Goal: Task Accomplishment & Management: Manage account settings

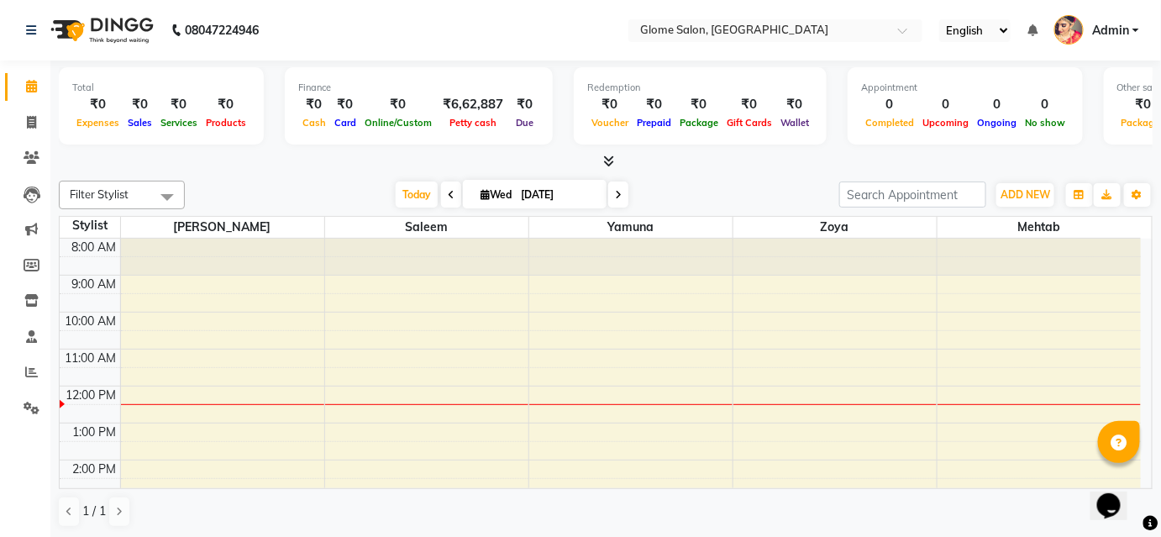
click at [850, 290] on div "8:00 AM 9:00 AM 10:00 AM 11:00 AM 12:00 PM 1:00 PM 2:00 PM 3:00 PM 4:00 PM 5:00…" at bounding box center [600, 479] width 1081 height 480
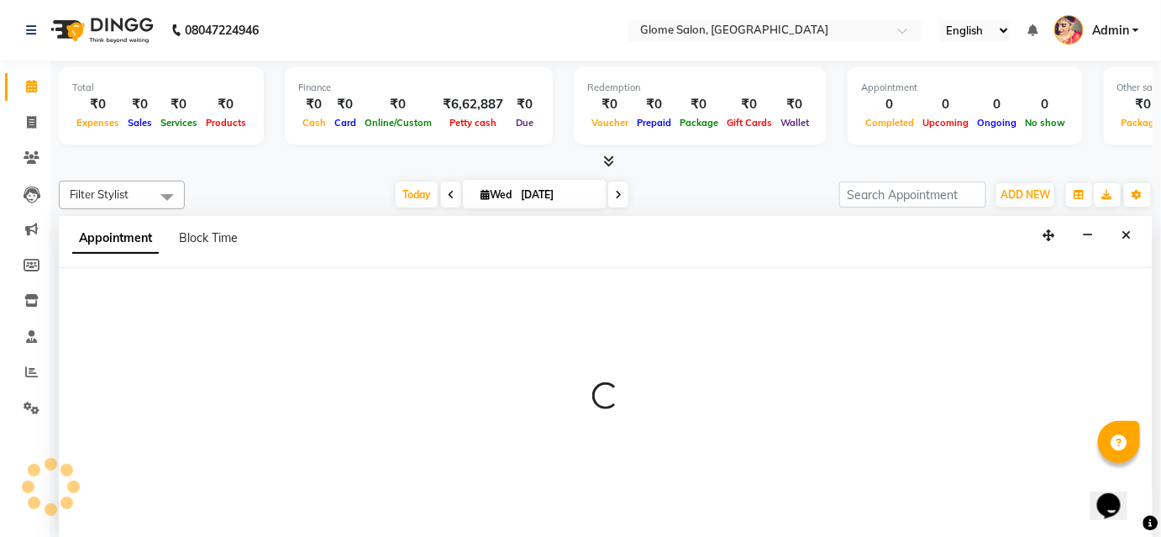
select select "63052"
select select "540"
select select "tentative"
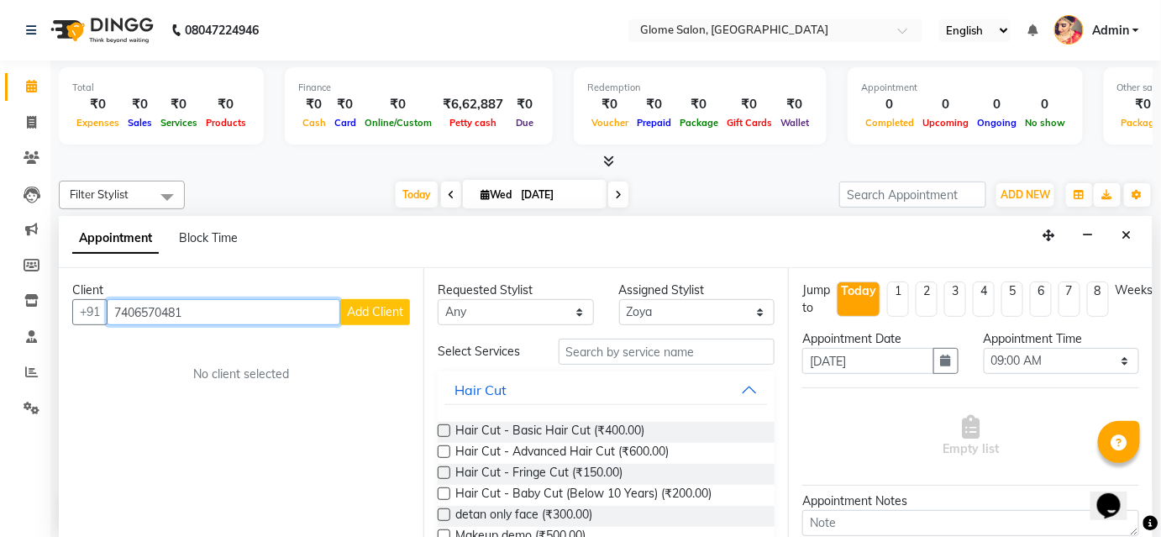
type input "7406570481"
click at [357, 319] on button "Add Client" at bounding box center [375, 312] width 70 height 26
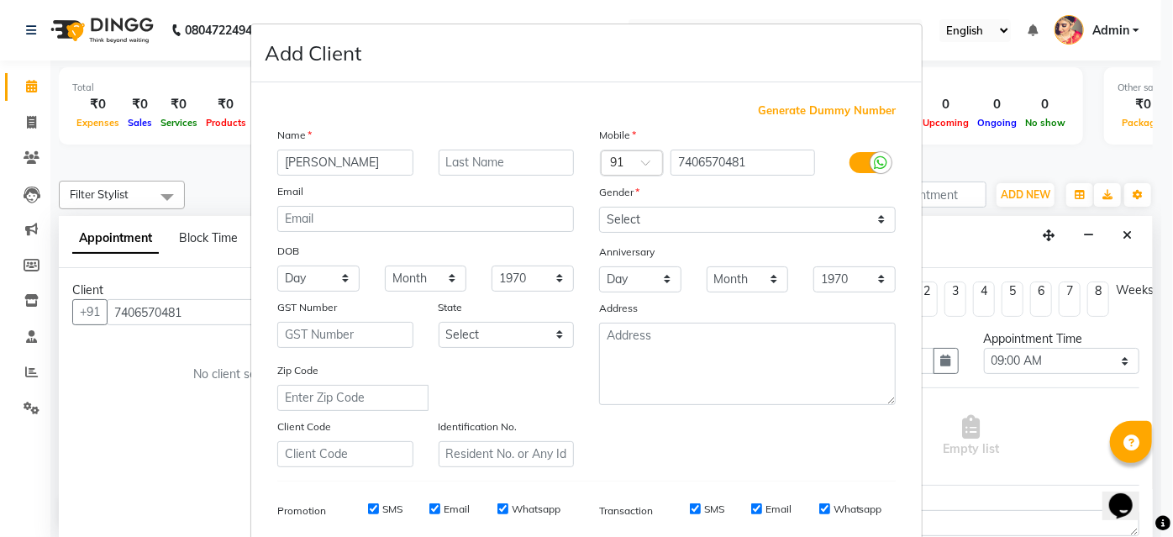
type input "[PERSON_NAME]"
click at [628, 208] on select "Select [DEMOGRAPHIC_DATA] [DEMOGRAPHIC_DATA] Other Prefer Not To Say" at bounding box center [747, 220] width 297 height 26
select select "[DEMOGRAPHIC_DATA]"
click at [599, 207] on select "Select [DEMOGRAPHIC_DATA] [DEMOGRAPHIC_DATA] Other Prefer Not To Say" at bounding box center [747, 220] width 297 height 26
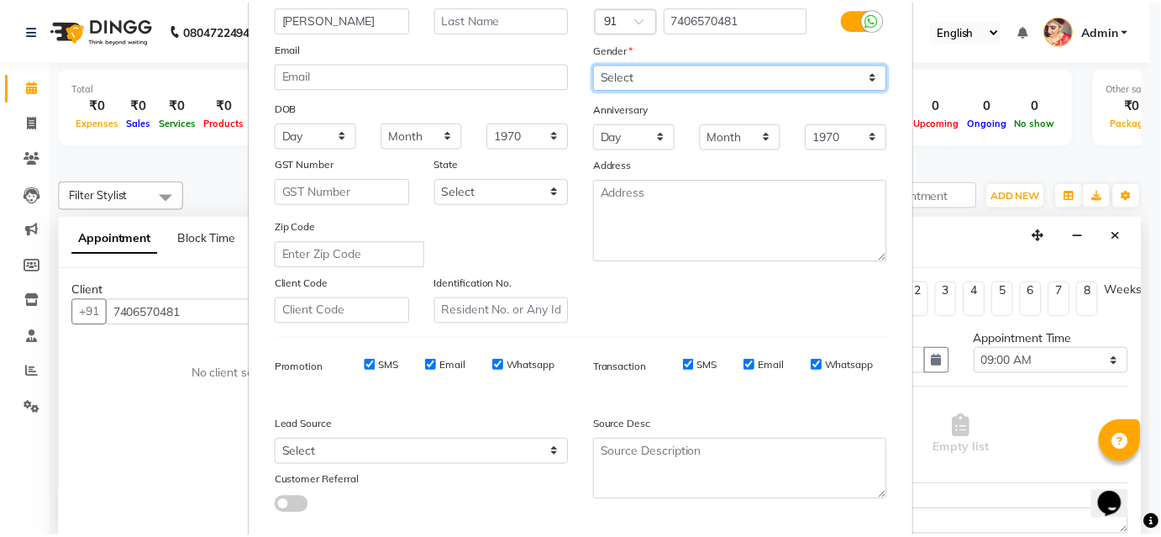
scroll to position [237, 0]
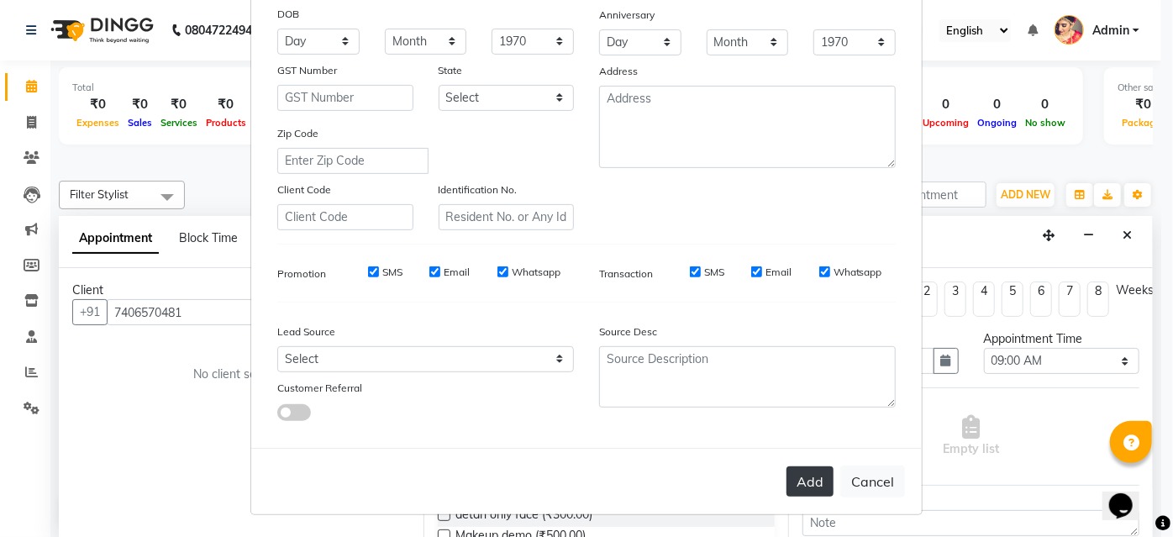
click at [802, 480] on button "Add" at bounding box center [809, 481] width 47 height 30
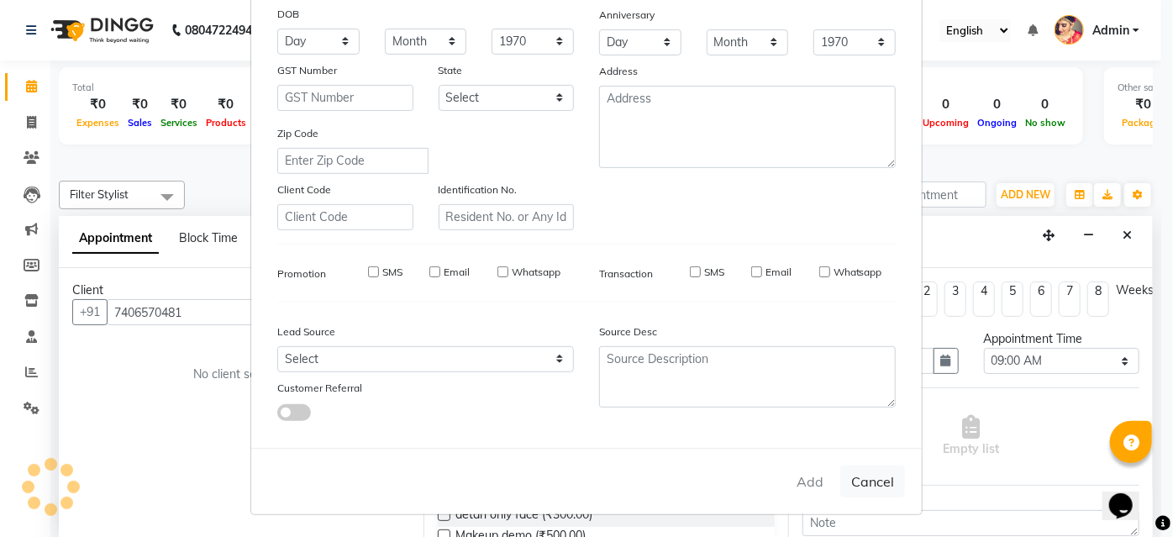
select select
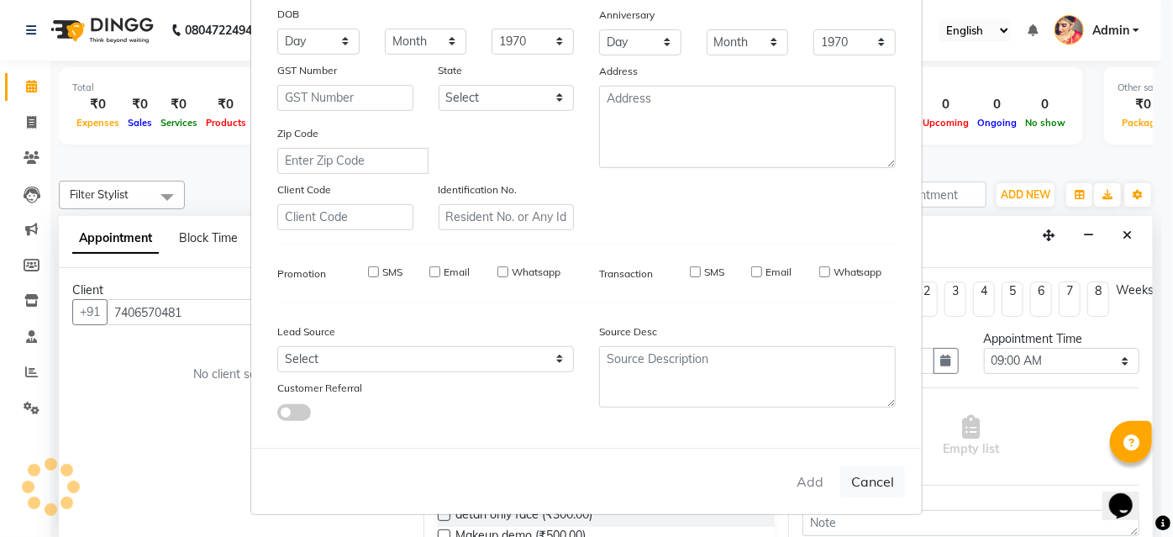
select select
checkbox input "false"
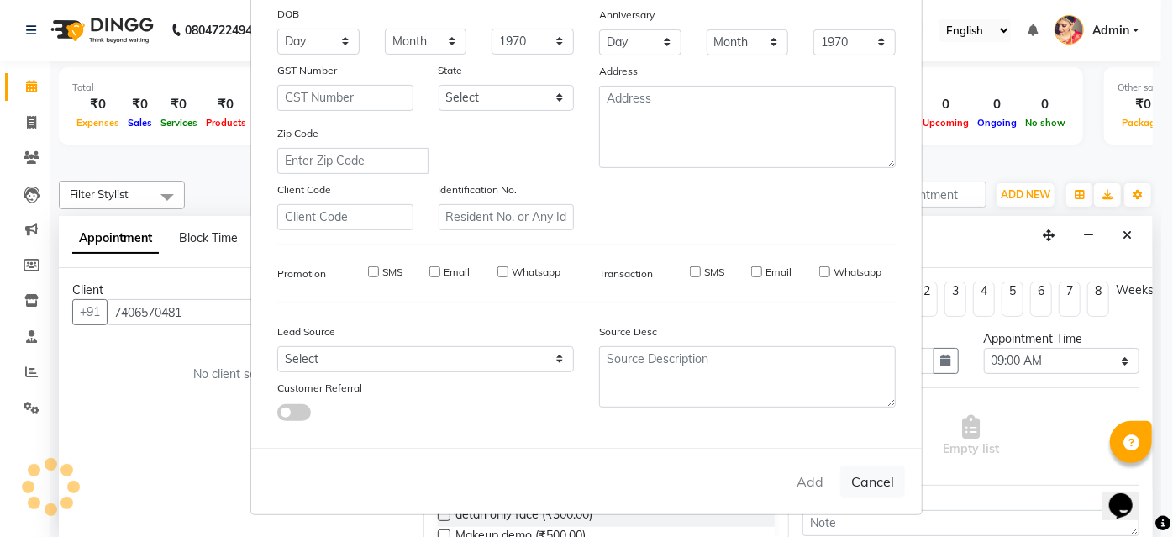
checkbox input "false"
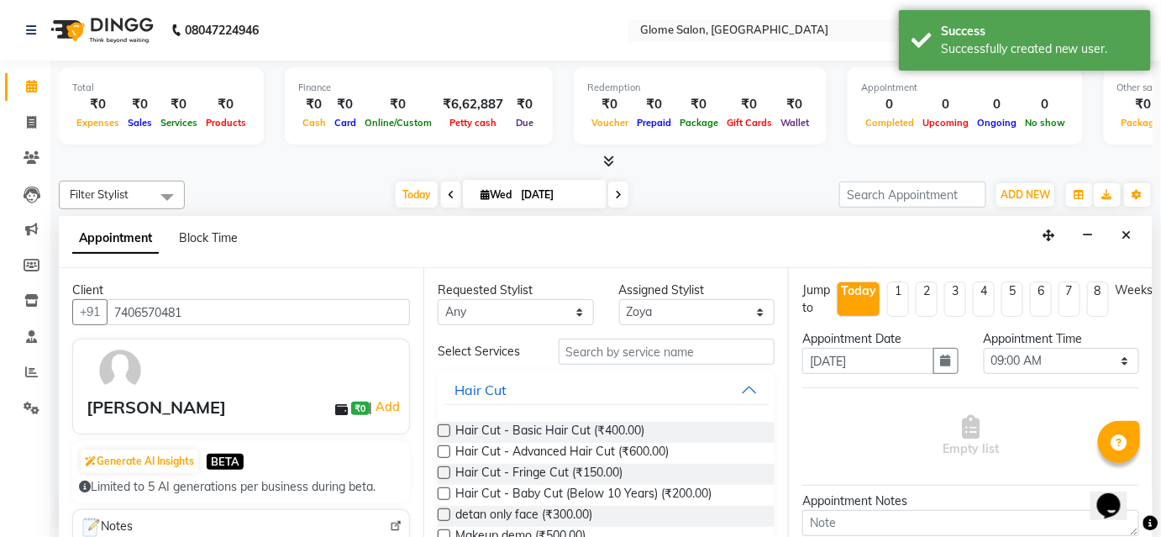
click at [634, 336] on div "Requested Stylist Any [PERSON_NAME] [PERSON_NAME] Yamuna Zoya Assigned Stylist …" at bounding box center [605, 403] width 365 height 270
drag, startPoint x: 634, startPoint y: 347, endPoint x: 632, endPoint y: 362, distance: 15.3
click at [633, 355] on input "text" at bounding box center [667, 352] width 216 height 26
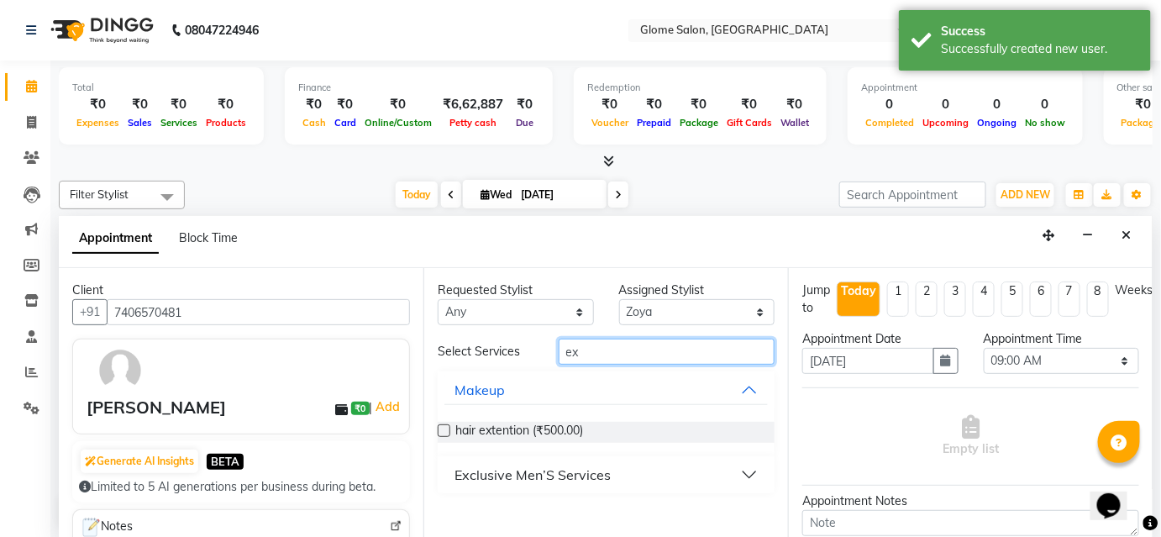
type input "ex"
click at [647, 476] on button "Exclusive Men’S Services" at bounding box center [607, 475] width 324 height 30
drag, startPoint x: 647, startPoint y: 476, endPoint x: 673, endPoint y: 460, distance: 30.6
click at [648, 475] on button "Exclusive Men’S Services" at bounding box center [607, 475] width 324 height 30
drag, startPoint x: 647, startPoint y: 484, endPoint x: 681, endPoint y: 440, distance: 55.6
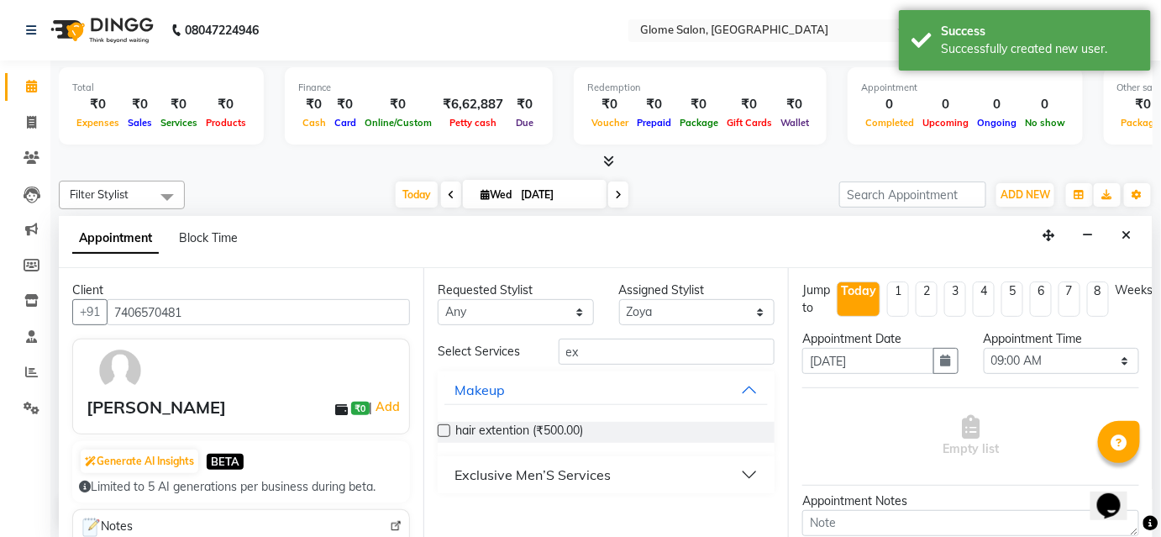
click at [649, 479] on button "Exclusive Men’S Services" at bounding box center [607, 475] width 324 height 30
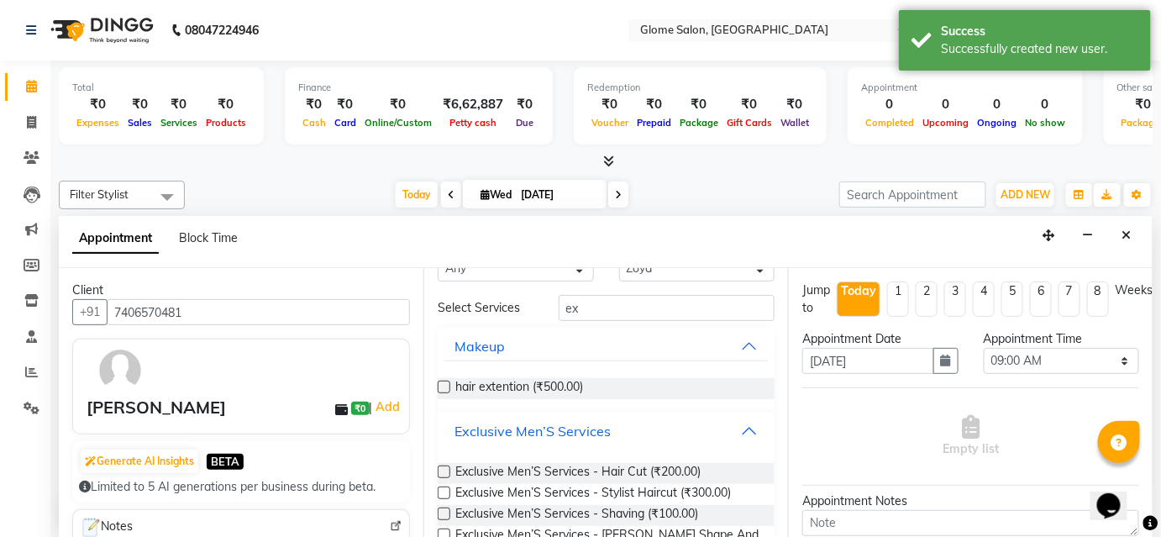
scroll to position [76, 0]
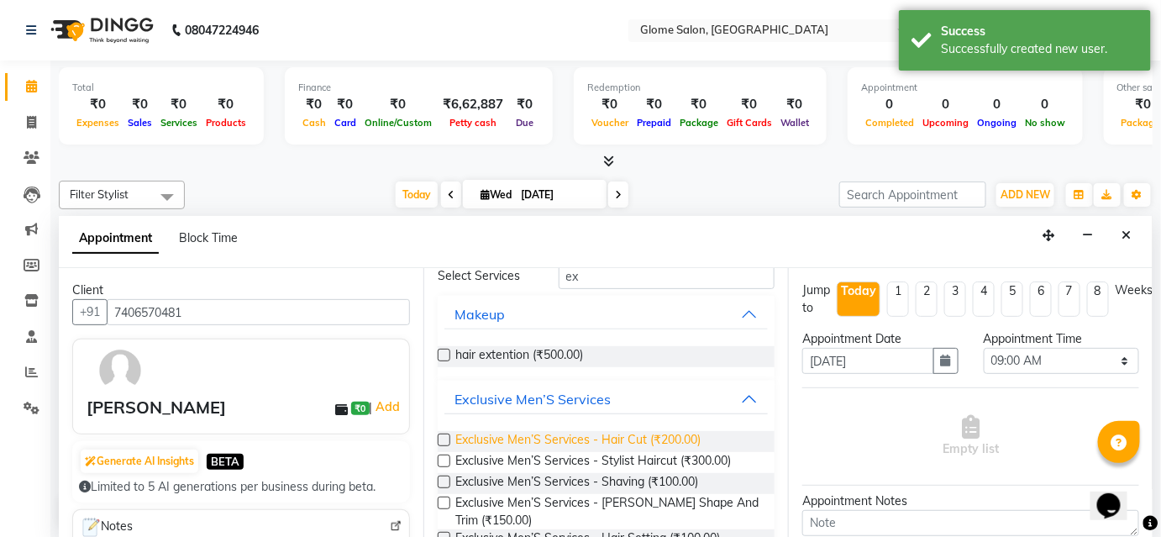
click at [692, 432] on span "Exclusive Men’S Services - Hair Cut (₹200.00)" at bounding box center [577, 441] width 245 height 21
checkbox input "false"
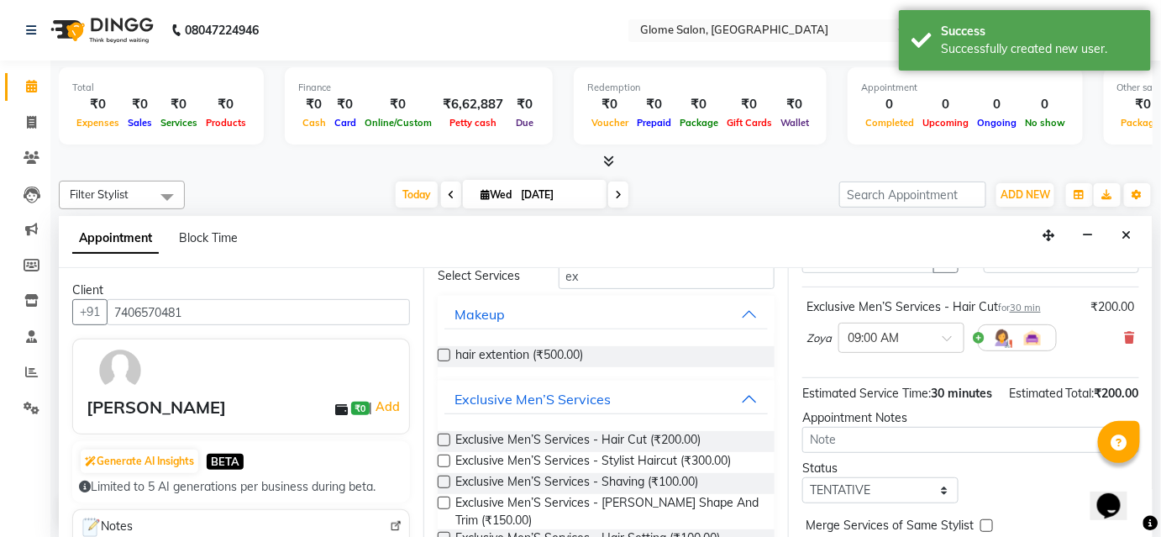
scroll to position [188, 0]
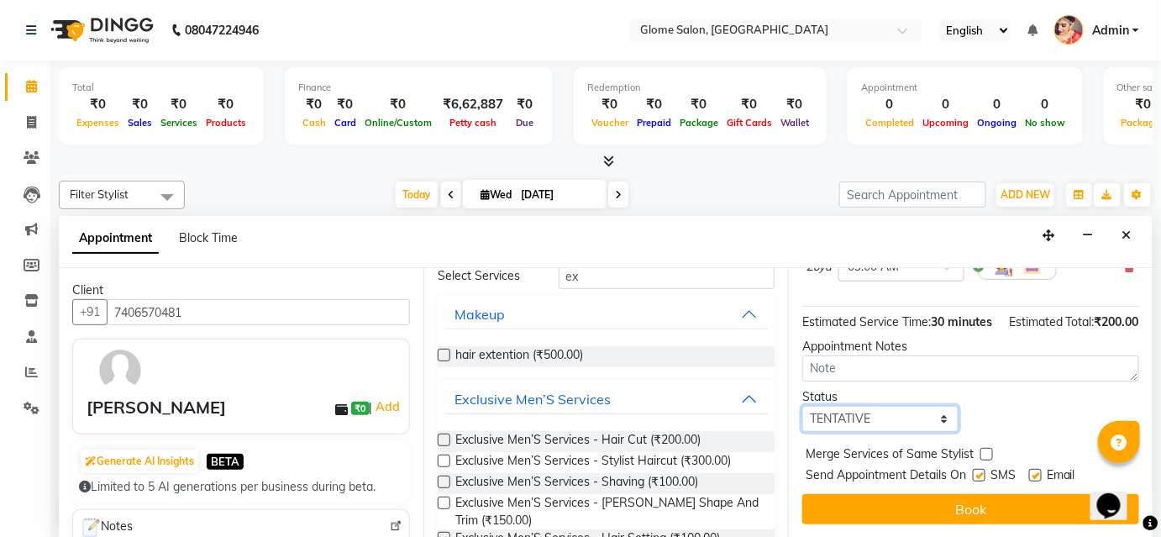
drag, startPoint x: 884, startPoint y: 412, endPoint x: 877, endPoint y: 423, distance: 12.8
click at [884, 412] on select "Select TENTATIVE CONFIRM CHECK-IN UPCOMING" at bounding box center [880, 419] width 156 height 26
select select "confirm booking"
click at [802, 406] on select "Select TENTATIVE CONFIRM CHECK-IN UPCOMING" at bounding box center [880, 419] width 156 height 26
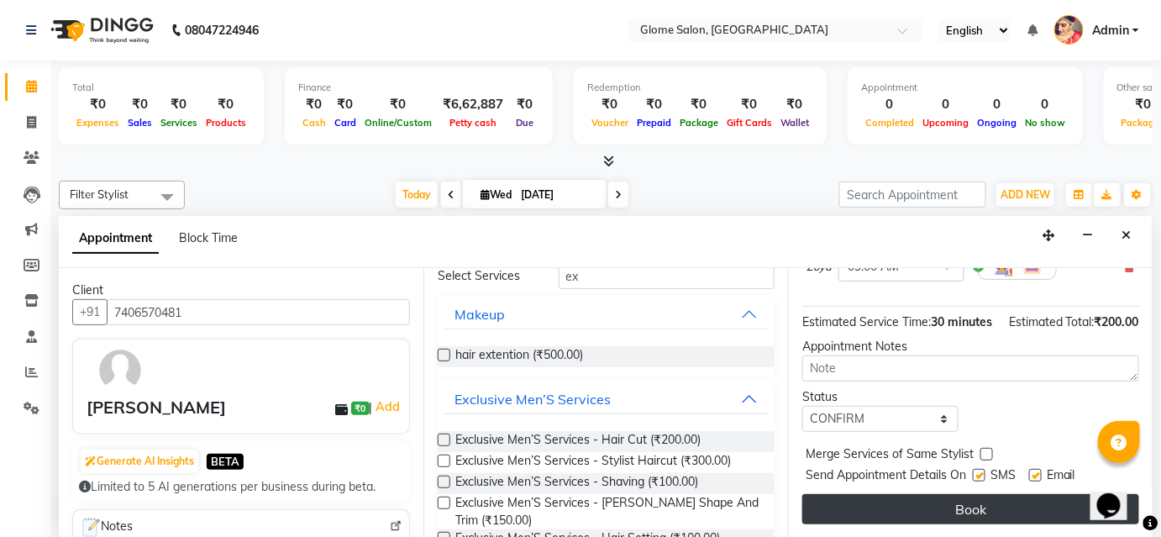
click at [845, 514] on button "Book" at bounding box center [970, 509] width 337 height 30
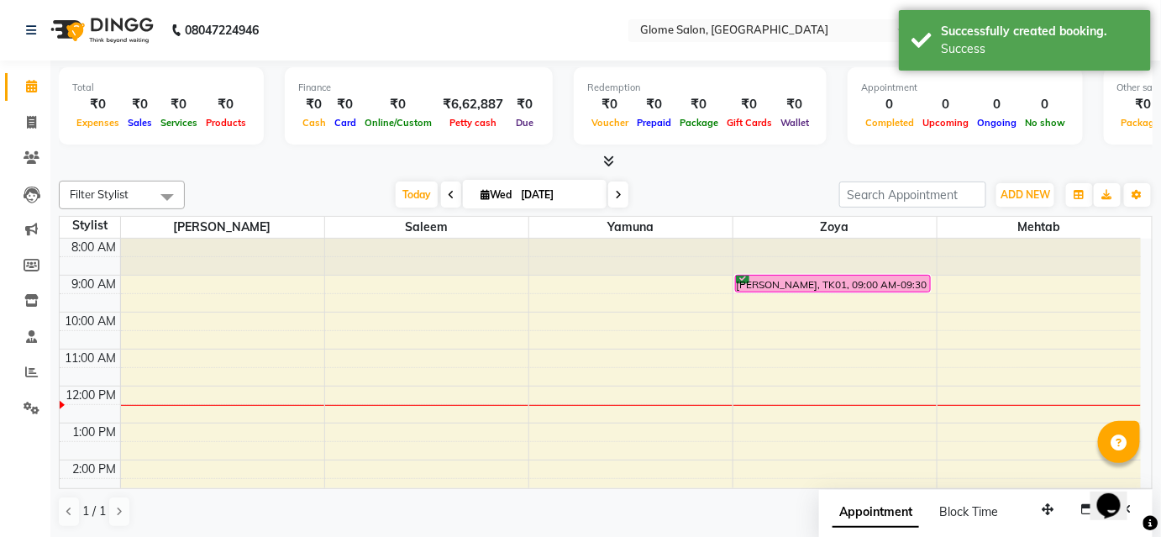
scroll to position [0, 0]
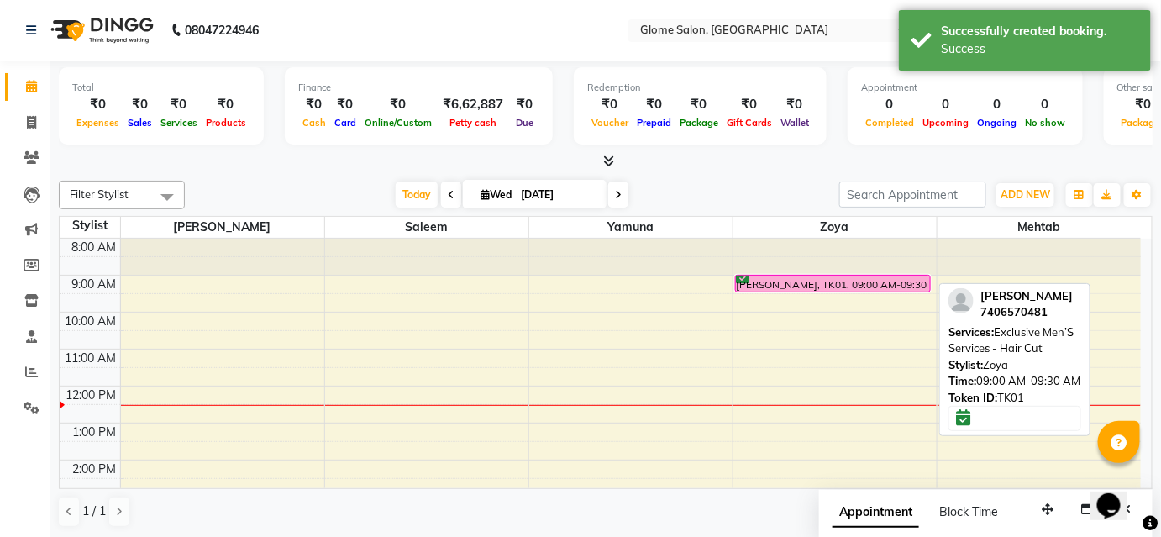
click at [889, 276] on div "[PERSON_NAME], TK01, 09:00 AM-09:30 AM, Exclusive Men’S Services - Hair Cut" at bounding box center [833, 284] width 195 height 16
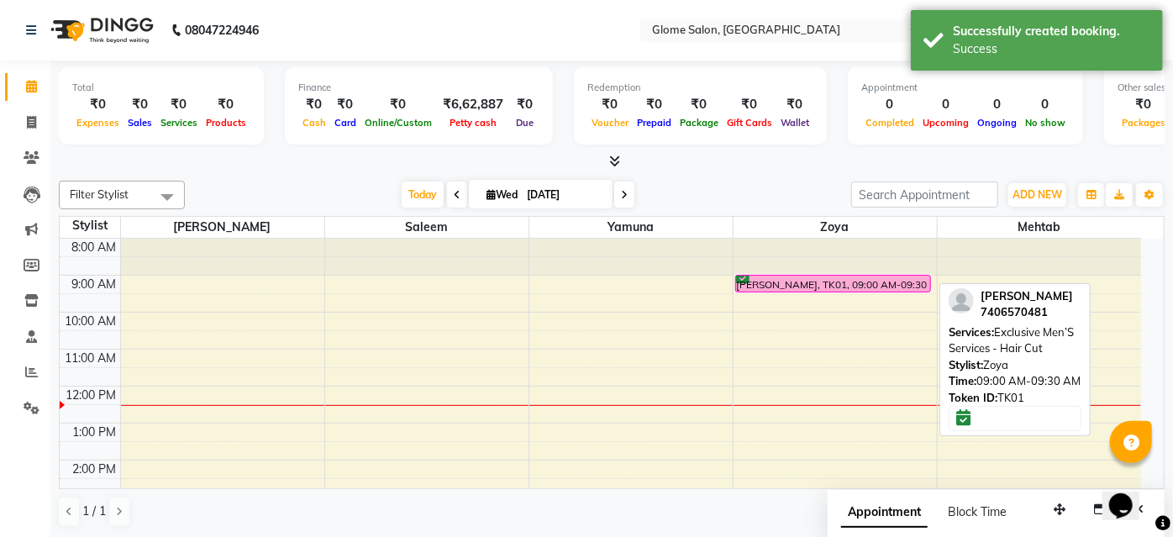
select select "6"
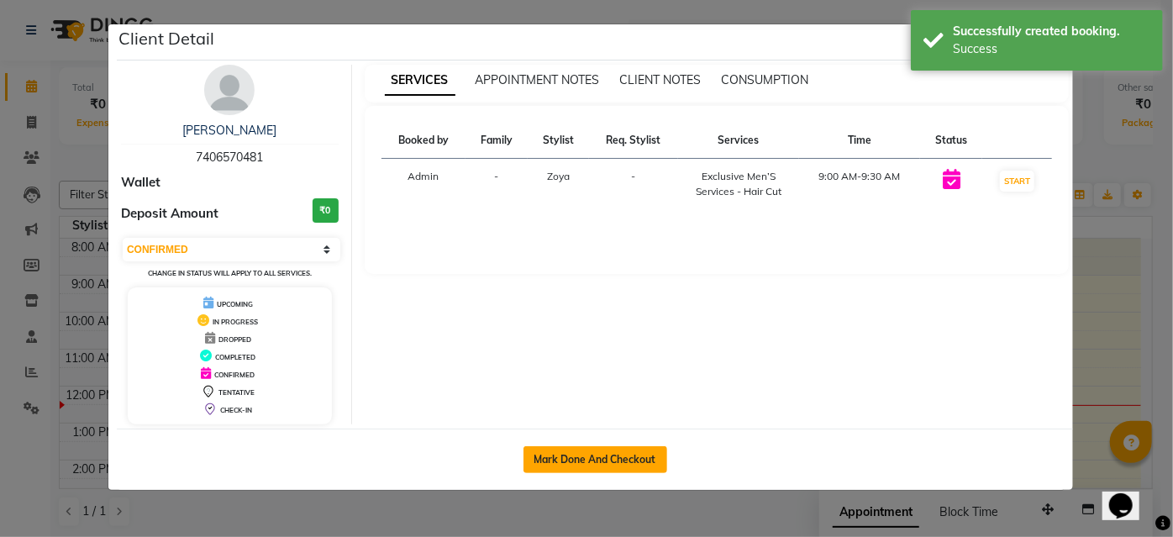
click at [612, 455] on button "Mark Done And Checkout" at bounding box center [595, 459] width 144 height 27
select select "service"
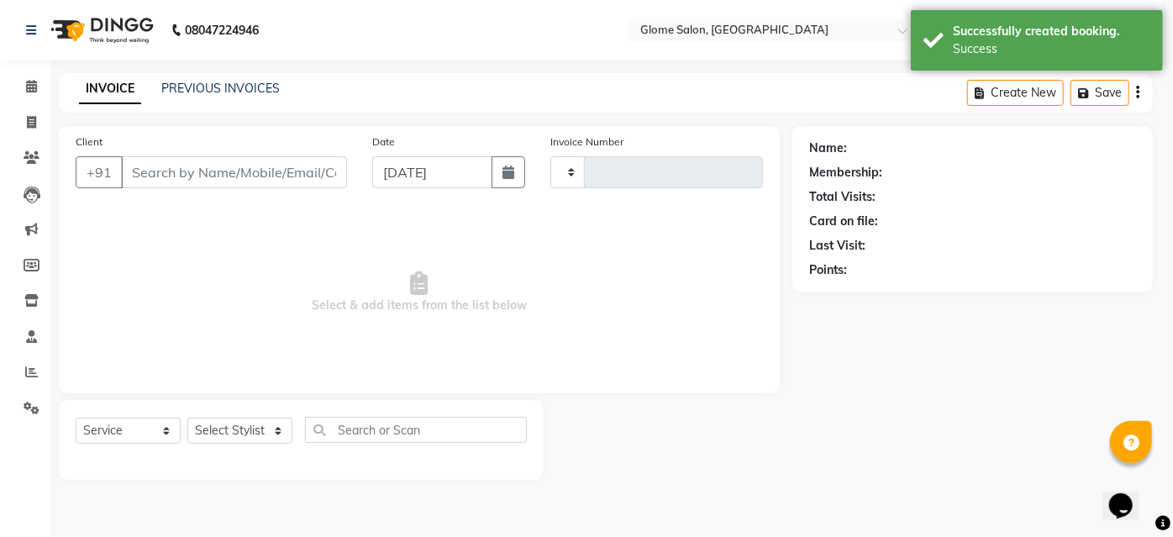
type input "2155"
select select "3"
select select "5199"
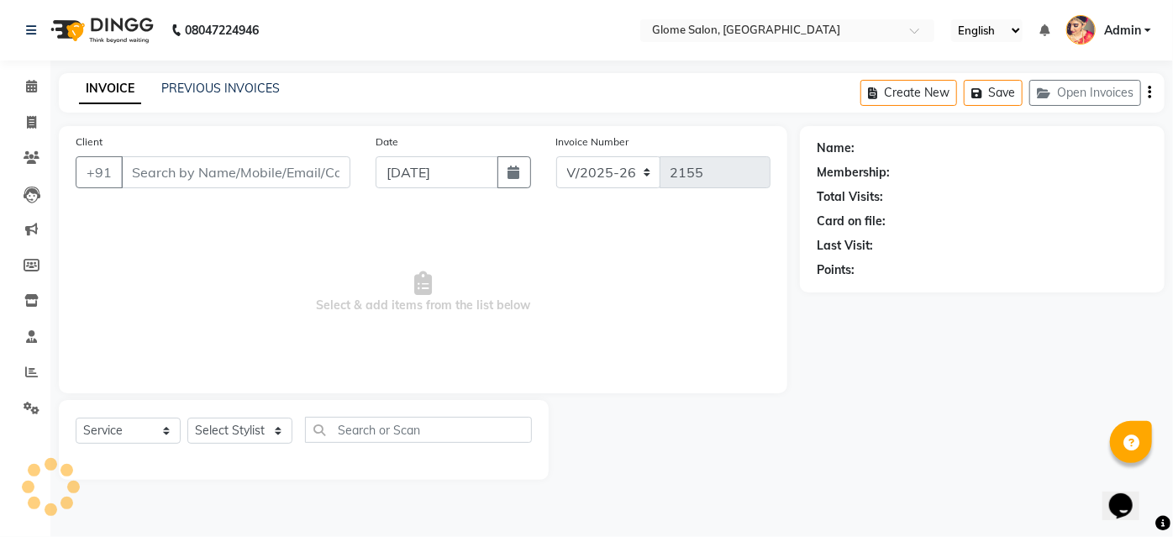
type input "7406570481"
select select "63052"
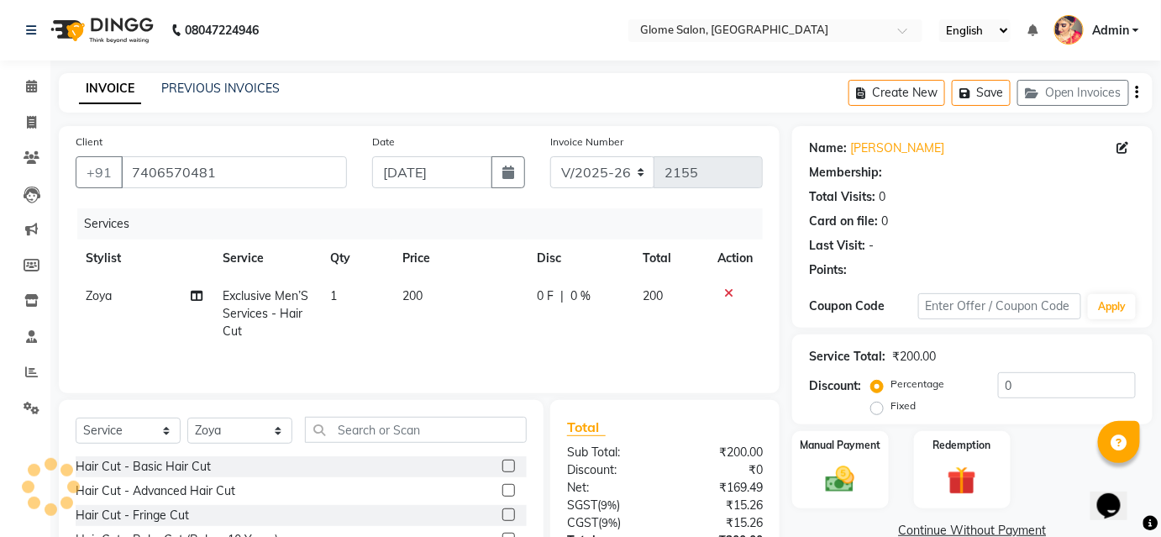
select select "1: Object"
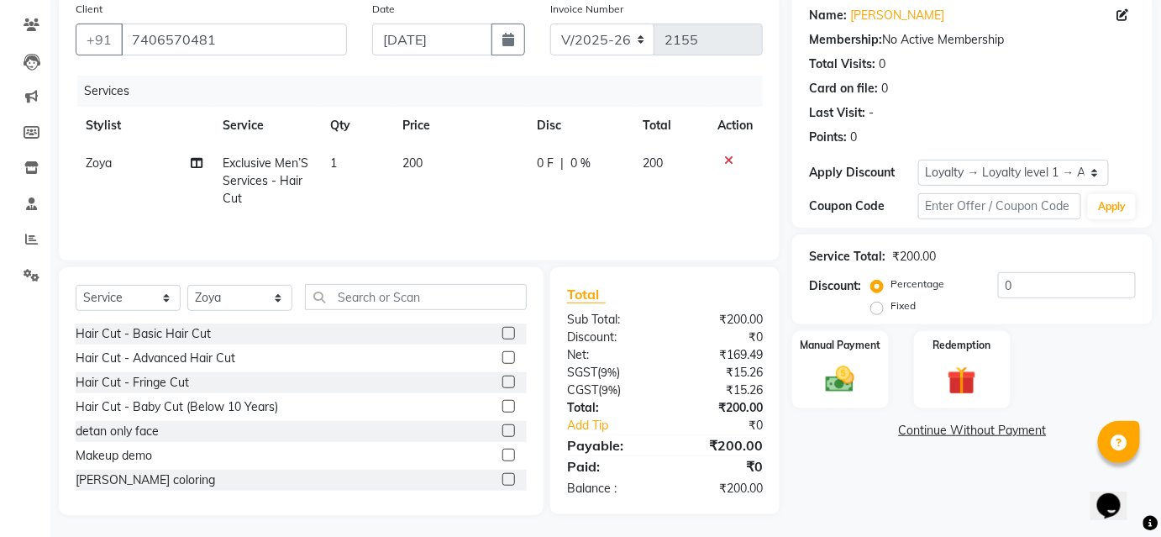
scroll to position [135, 0]
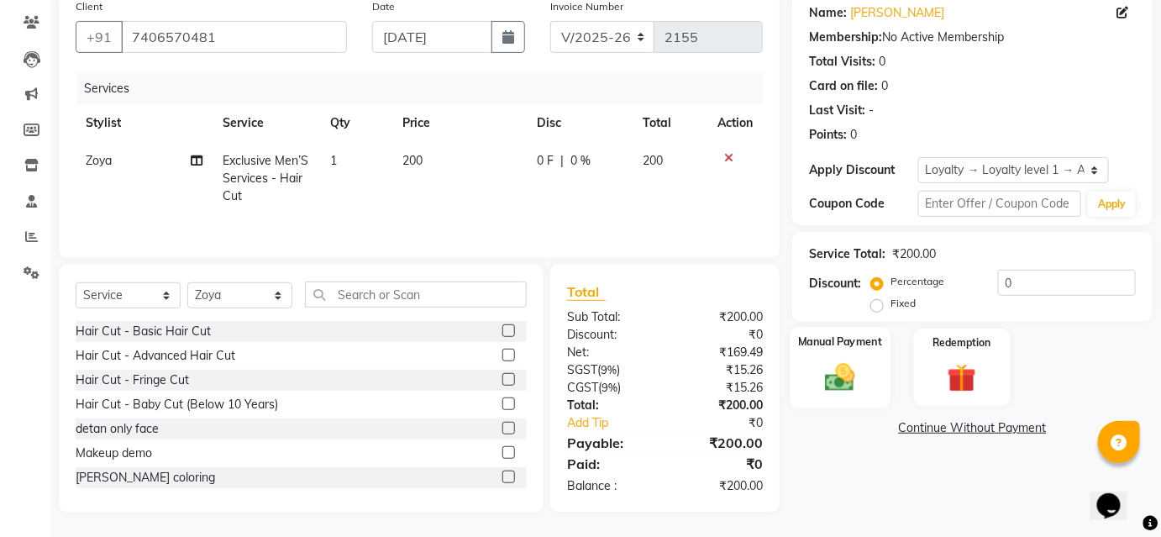
click at [846, 383] on img at bounding box center [840, 377] width 49 height 34
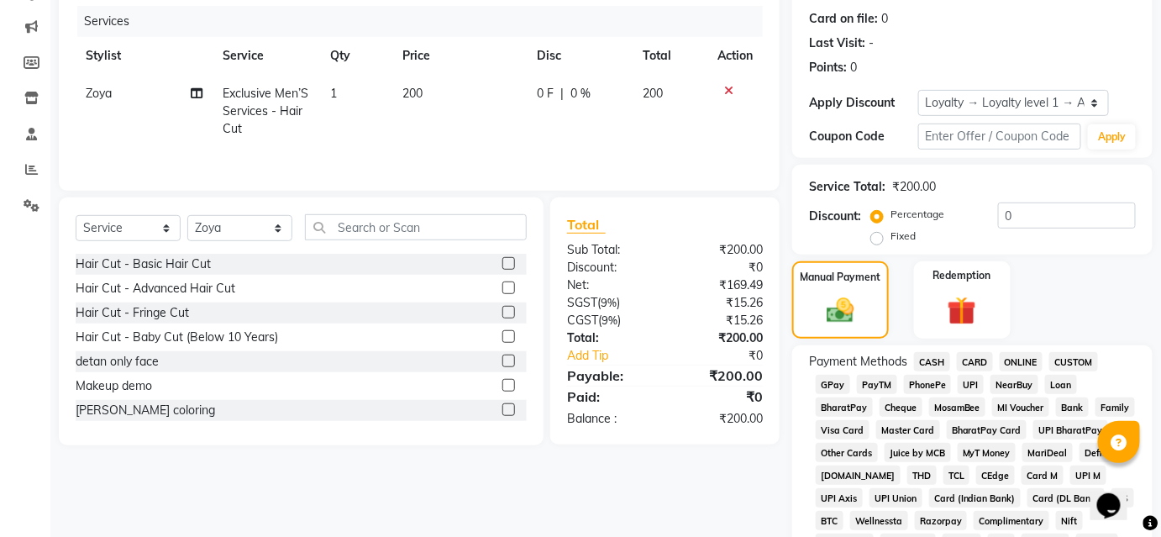
scroll to position [212, 0]
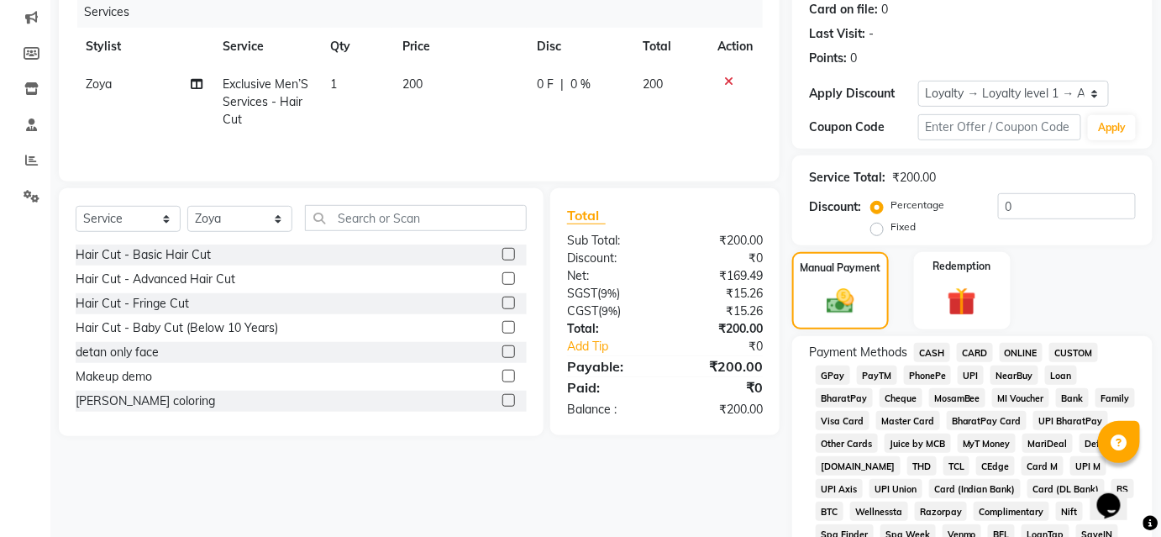
click at [977, 375] on span "UPI" at bounding box center [971, 375] width 26 height 19
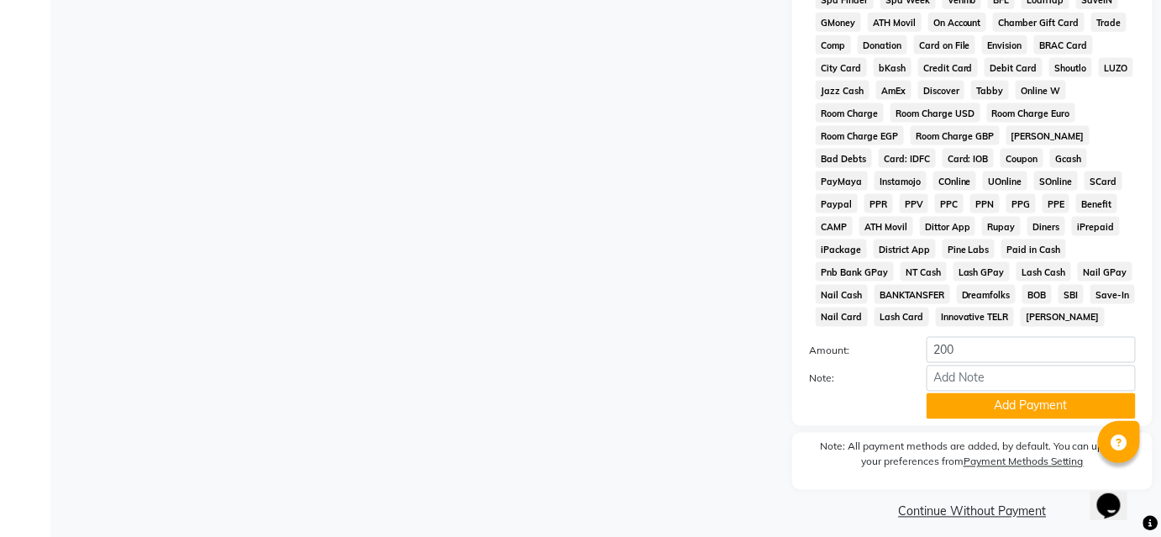
scroll to position [760, 0]
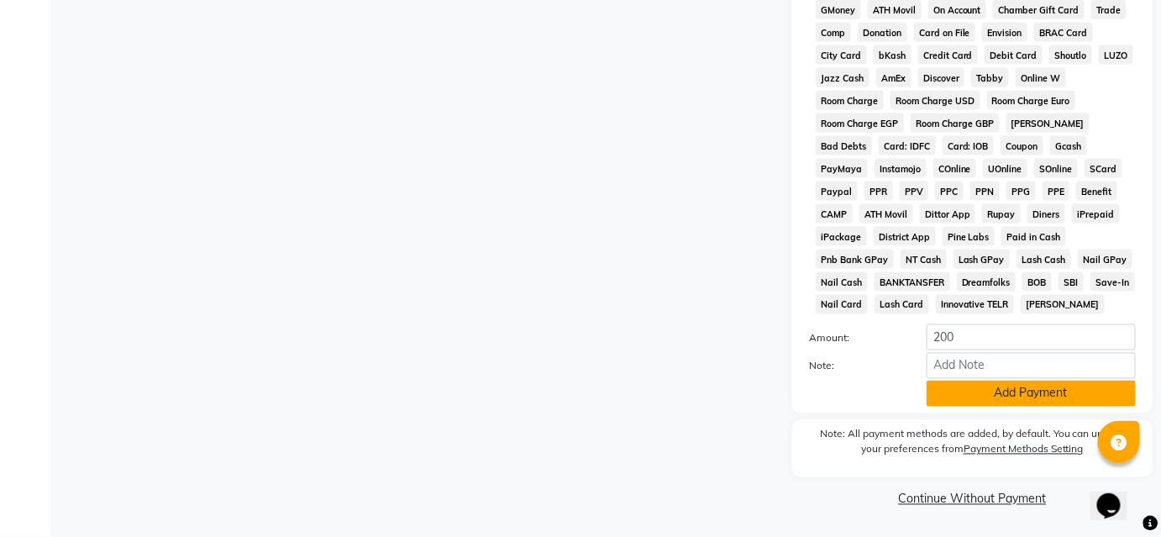
drag, startPoint x: 976, startPoint y: 383, endPoint x: 970, endPoint y: 391, distance: 10.1
click at [976, 383] on button "Add Payment" at bounding box center [1031, 394] width 209 height 26
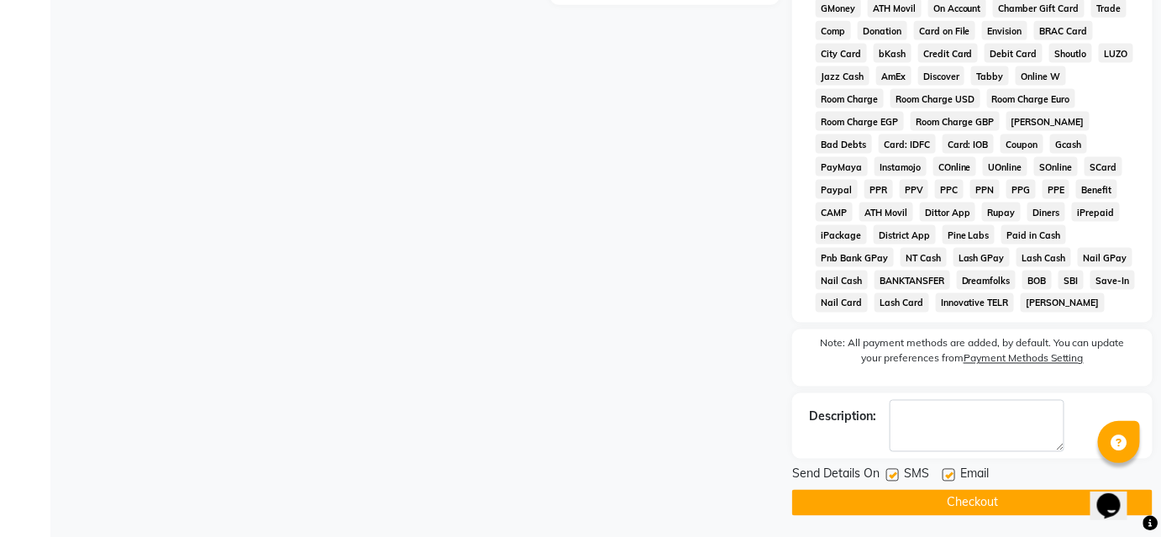
click at [872, 502] on button "Checkout" at bounding box center [972, 503] width 360 height 26
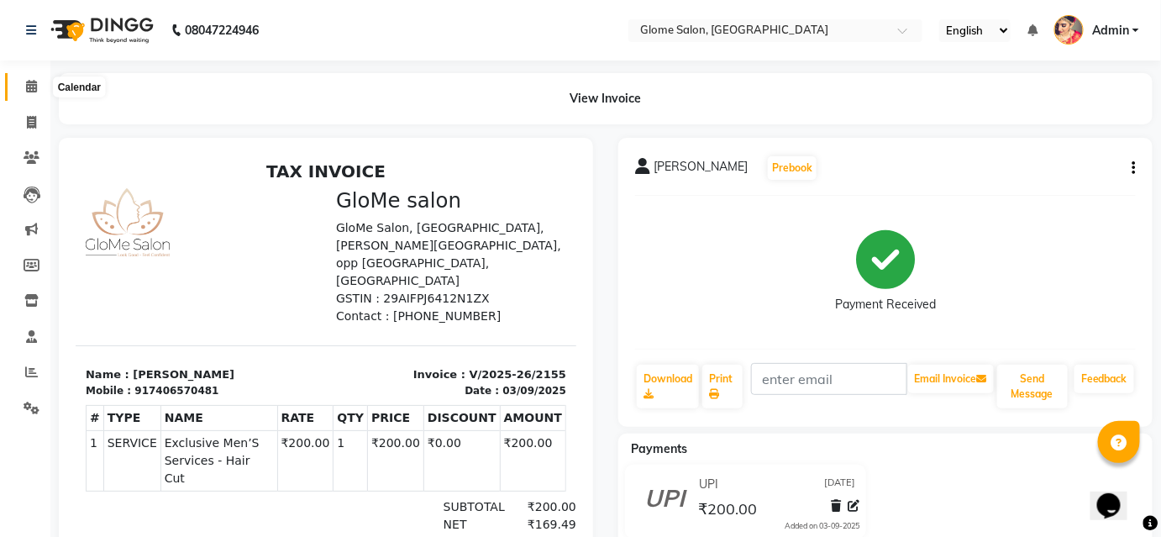
click at [33, 87] on icon at bounding box center [31, 86] width 11 height 13
